Goal: Feedback & Contribution: Leave review/rating

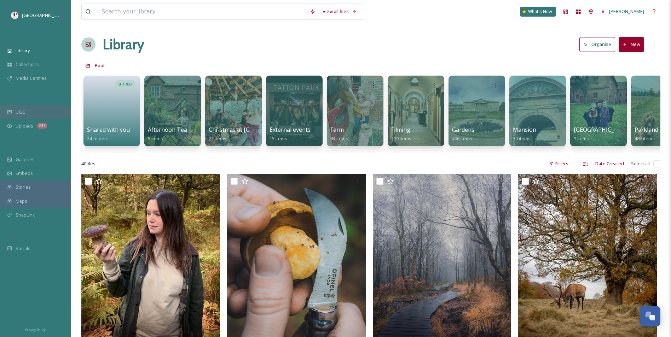
click at [30, 111] on div "UGC" at bounding box center [35, 112] width 71 height 14
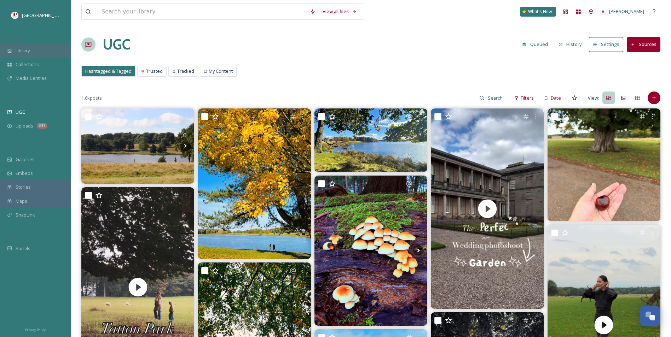
click at [22, 52] on span "Library" at bounding box center [23, 50] width 14 height 7
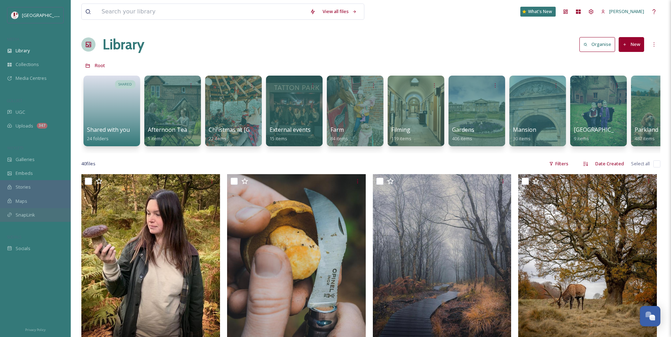
click at [29, 215] on span "SnapLink" at bounding box center [25, 215] width 19 height 7
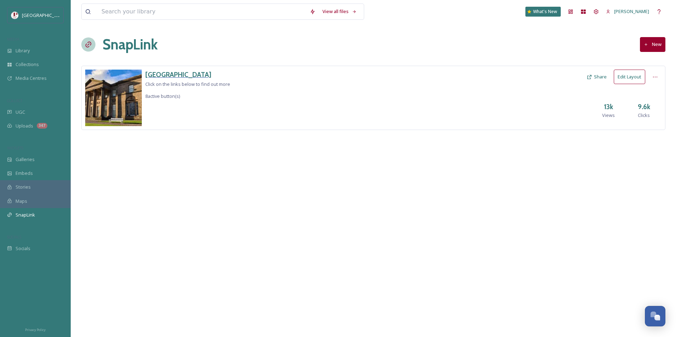
click at [152, 72] on h3 "[GEOGRAPHIC_DATA]" at bounding box center [187, 75] width 85 height 10
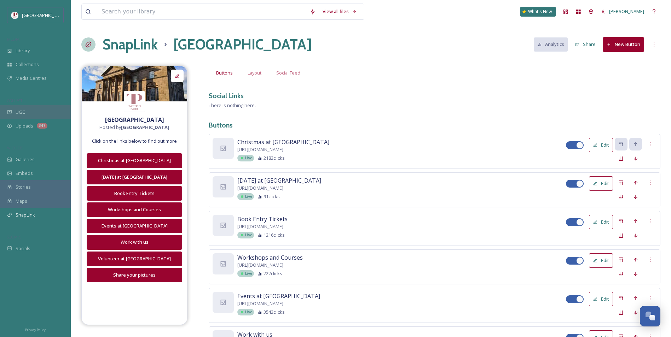
click at [33, 114] on div "UGC" at bounding box center [35, 112] width 71 height 14
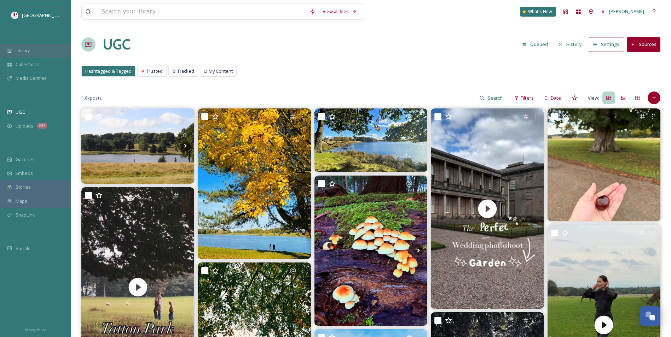
click at [41, 46] on div "Library" at bounding box center [35, 51] width 71 height 14
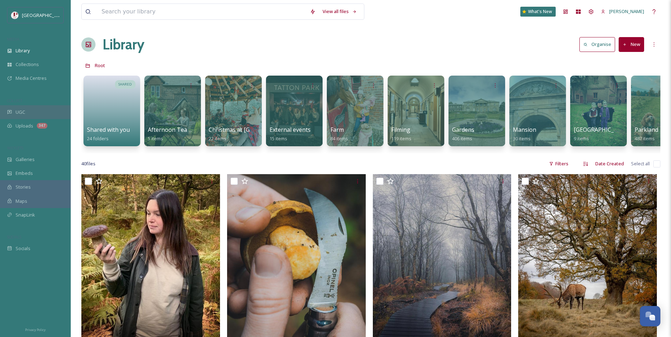
click at [55, 110] on div "UGC" at bounding box center [35, 112] width 71 height 14
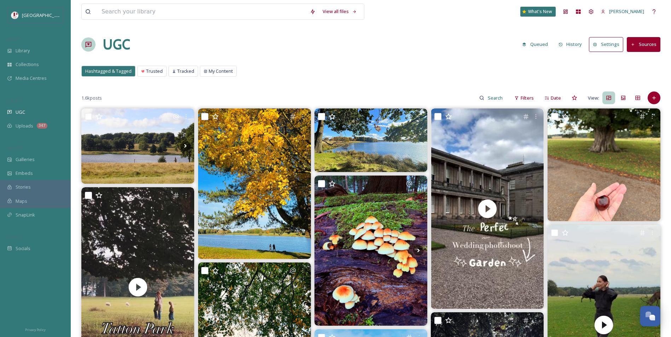
click at [380, 47] on div "UGC Queued History Settings Sources" at bounding box center [370, 44] width 579 height 21
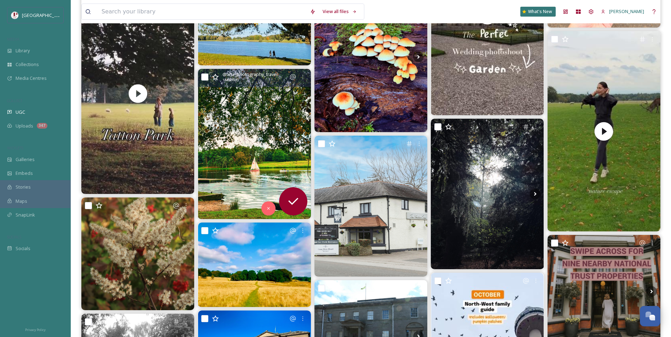
scroll to position [212, 0]
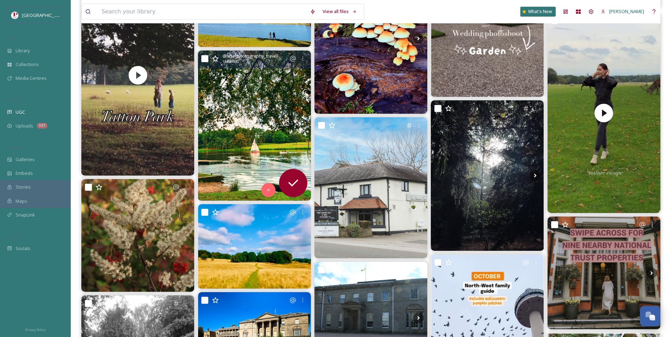
click at [257, 145] on img at bounding box center [254, 126] width 113 height 150
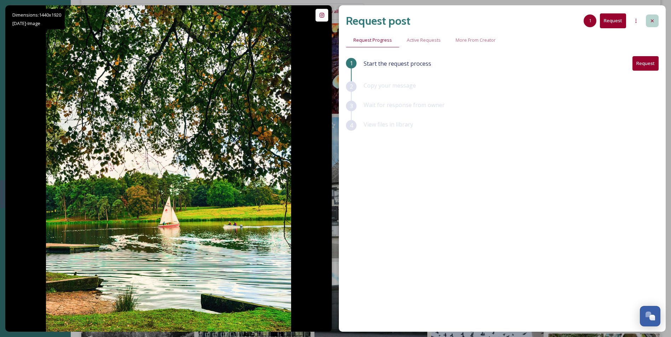
click at [653, 25] on div at bounding box center [652, 20] width 13 height 13
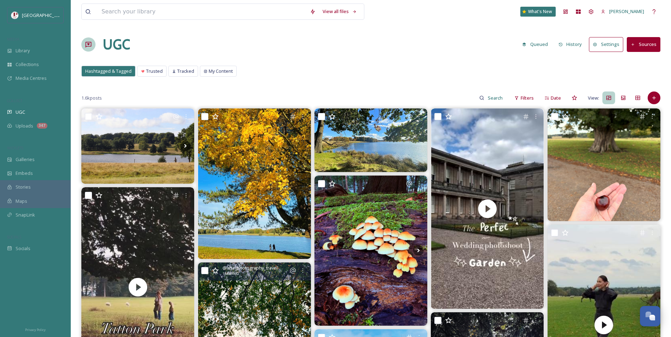
click at [29, 51] on span "Library" at bounding box center [23, 50] width 14 height 7
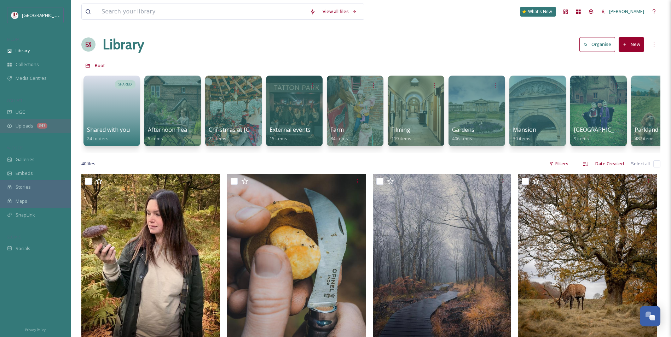
click at [50, 119] on div "Uploads 347" at bounding box center [35, 126] width 71 height 14
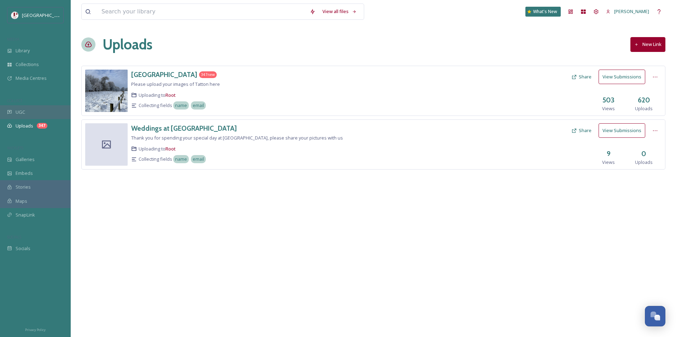
click at [50, 115] on div "UGC" at bounding box center [35, 112] width 71 height 14
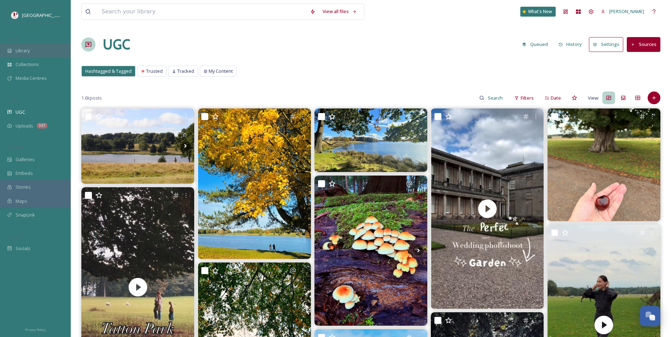
click at [48, 45] on div "Library" at bounding box center [35, 51] width 71 height 14
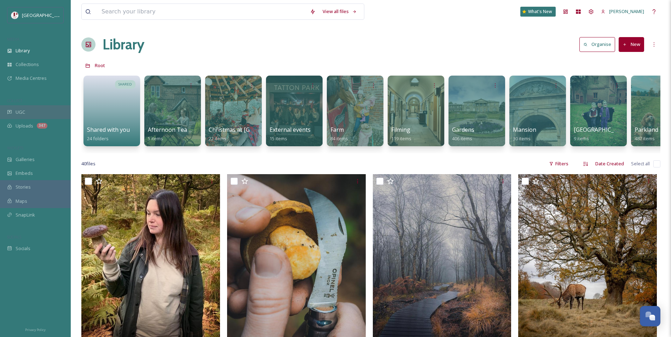
click at [29, 108] on div "UGC" at bounding box center [35, 112] width 71 height 14
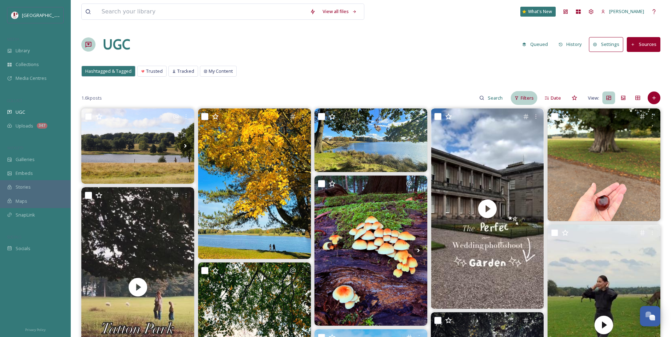
click at [524, 101] on div "Filters" at bounding box center [524, 98] width 27 height 14
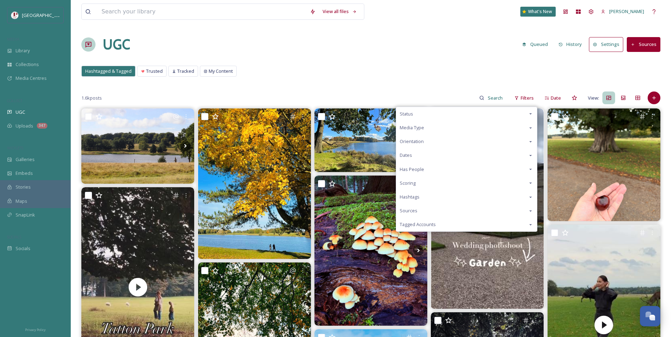
click at [424, 185] on div "Scoring" at bounding box center [466, 183] width 141 height 14
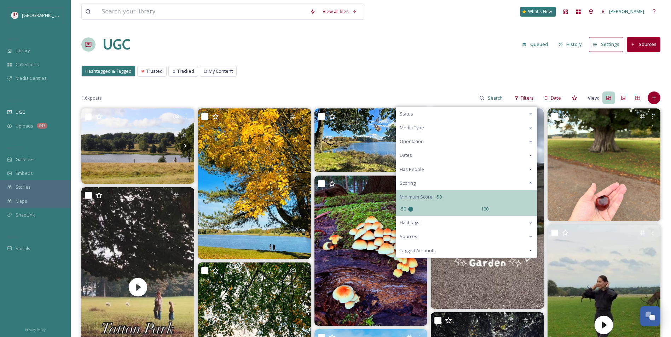
drag, startPoint x: 447, startPoint y: 209, endPoint x: 319, endPoint y: 203, distance: 128.2
type input "-50"
click at [408, 207] on input "range" at bounding box center [443, 209] width 71 height 5
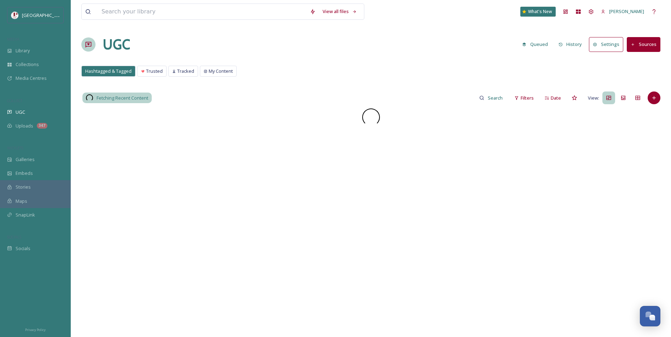
click at [407, 69] on div "Hashtagged & Tagged Trusted Tracked My Content Hashtagged & Tagged Trusted Trac…" at bounding box center [370, 73] width 579 height 14
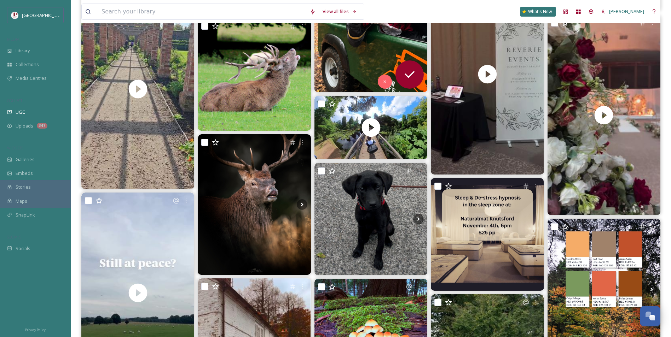
scroll to position [1132, 0]
